Goal: Browse casually

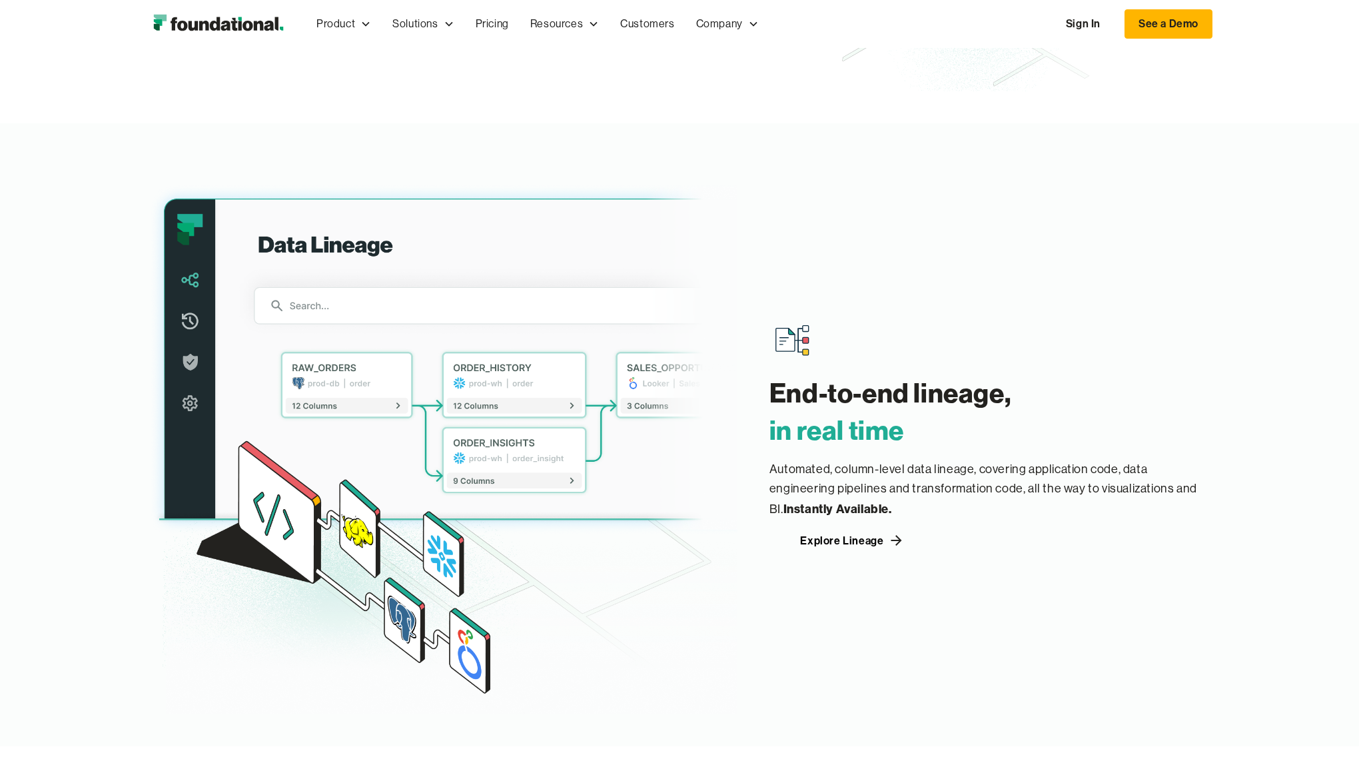
click at [5, 318] on div "End-to-end lineage, ‍ in real time Automated, column-level data lineage, coveri…" at bounding box center [679, 434] width 1359 height 623
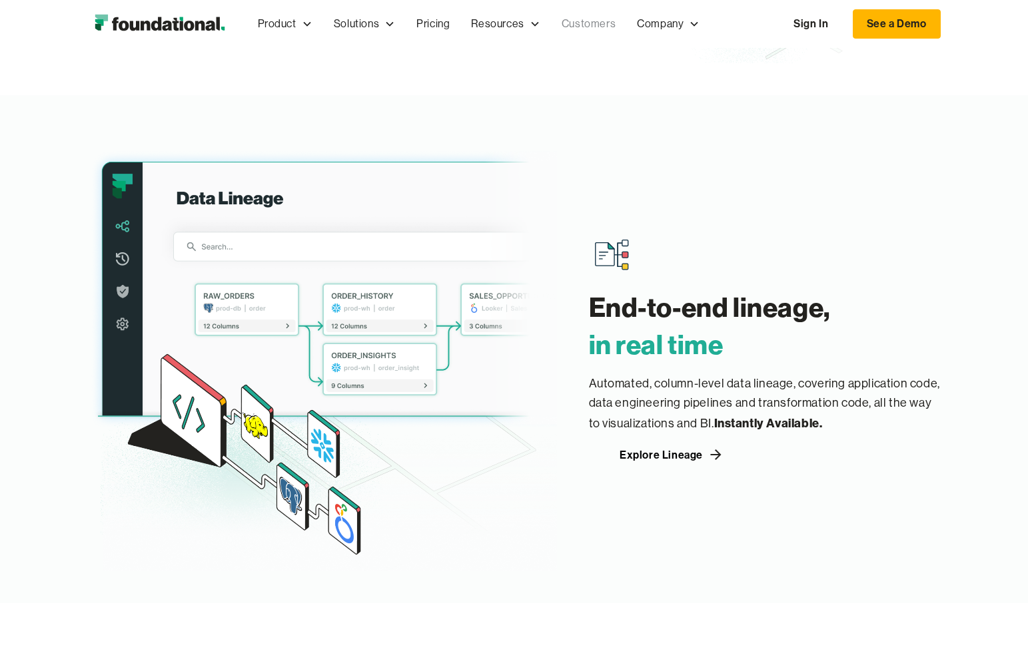
scroll to position [1395, 0]
